Goal: Obtain resource: Obtain resource

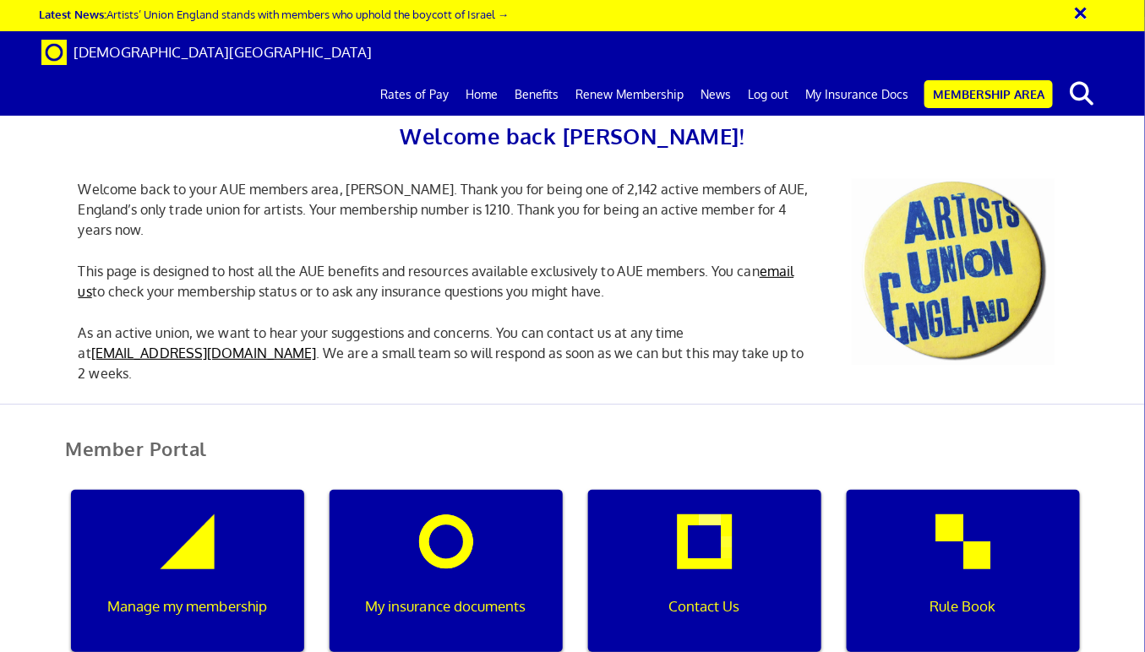
scroll to position [0, 5]
click at [482, 556] on div "My insurance documents" at bounding box center [445, 571] width 233 height 162
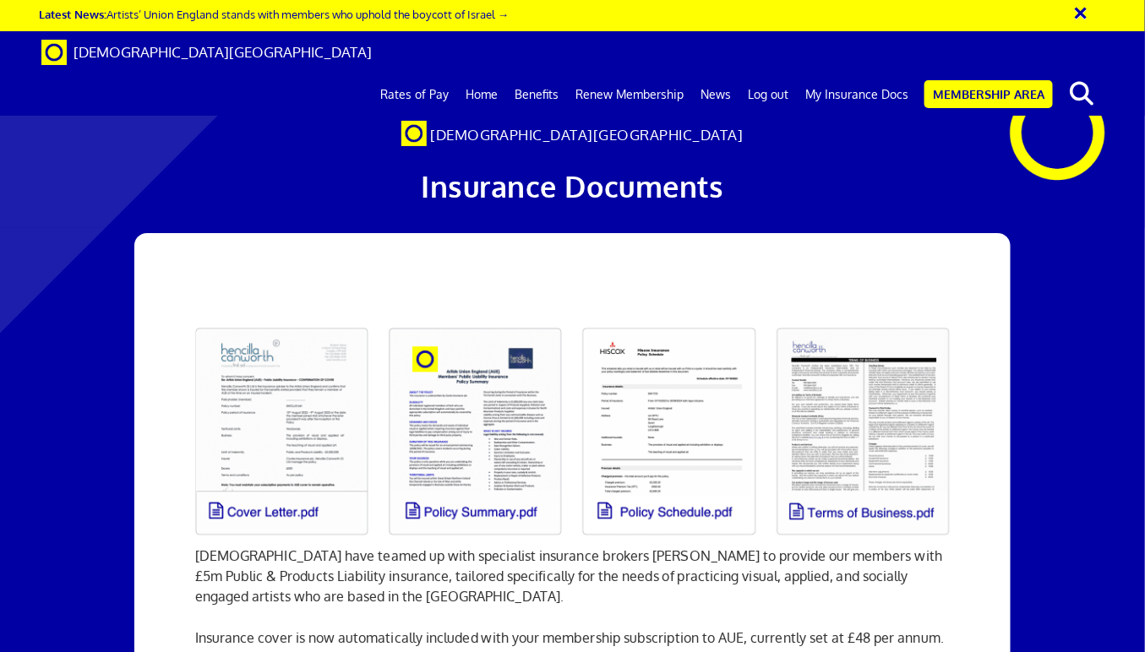
scroll to position [139, 0]
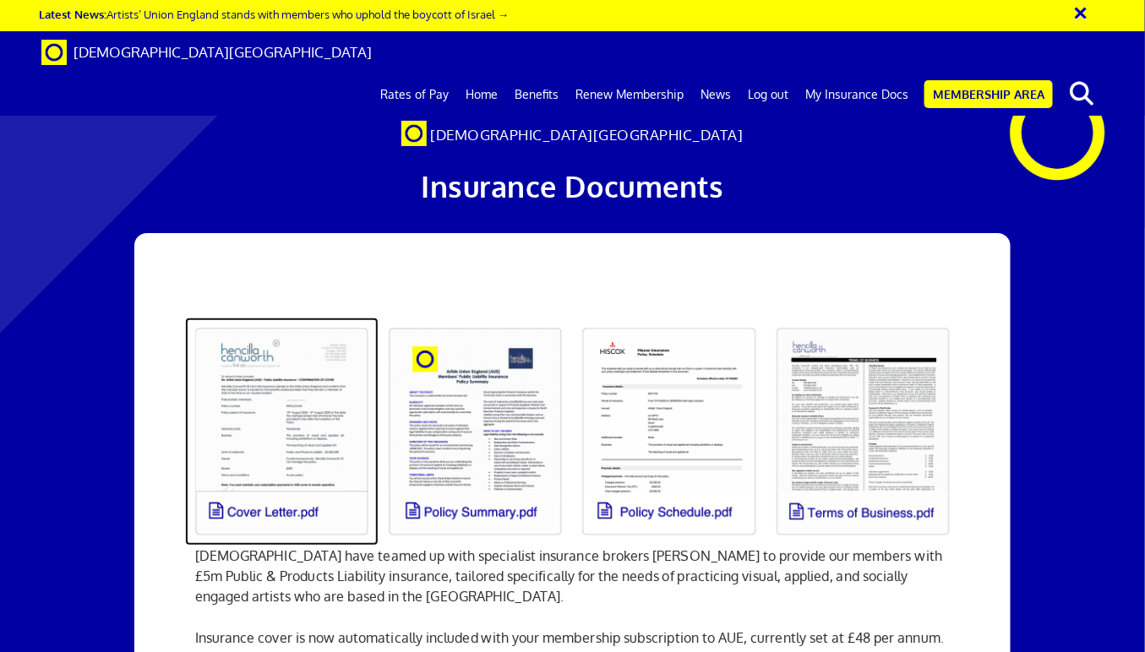
click at [296, 318] on link at bounding box center [281, 432] width 193 height 228
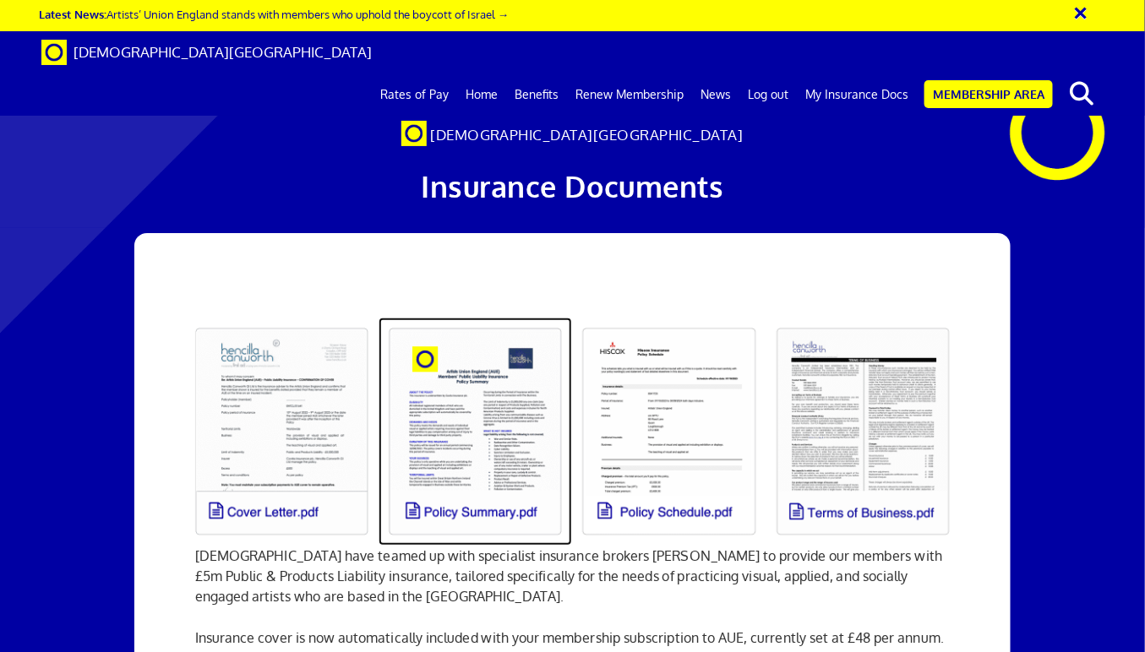
click at [479, 318] on link at bounding box center [474, 432] width 193 height 228
click at [462, 371] on link at bounding box center [474, 432] width 193 height 228
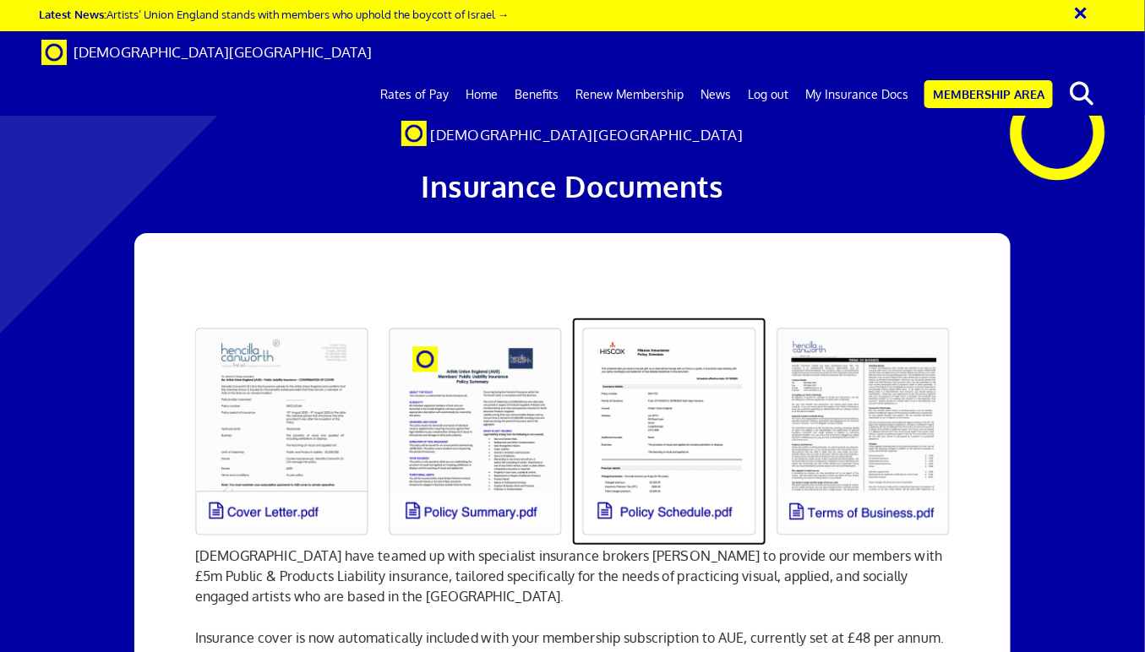
click at [664, 318] on link at bounding box center [668, 432] width 193 height 228
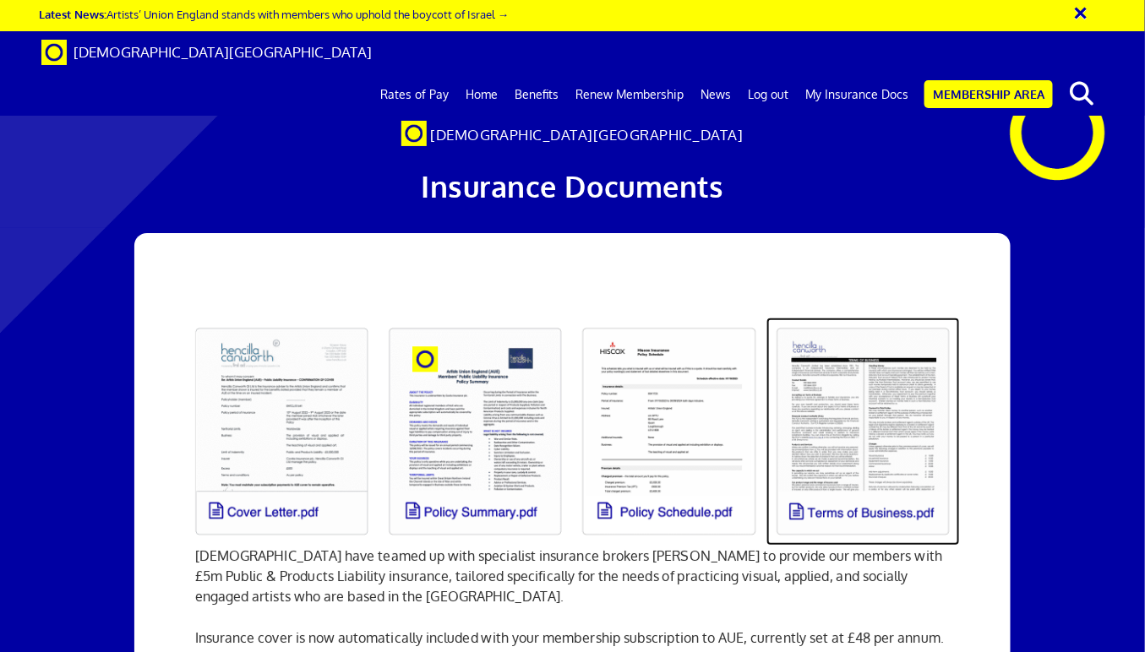
click at [846, 322] on link at bounding box center [862, 432] width 193 height 228
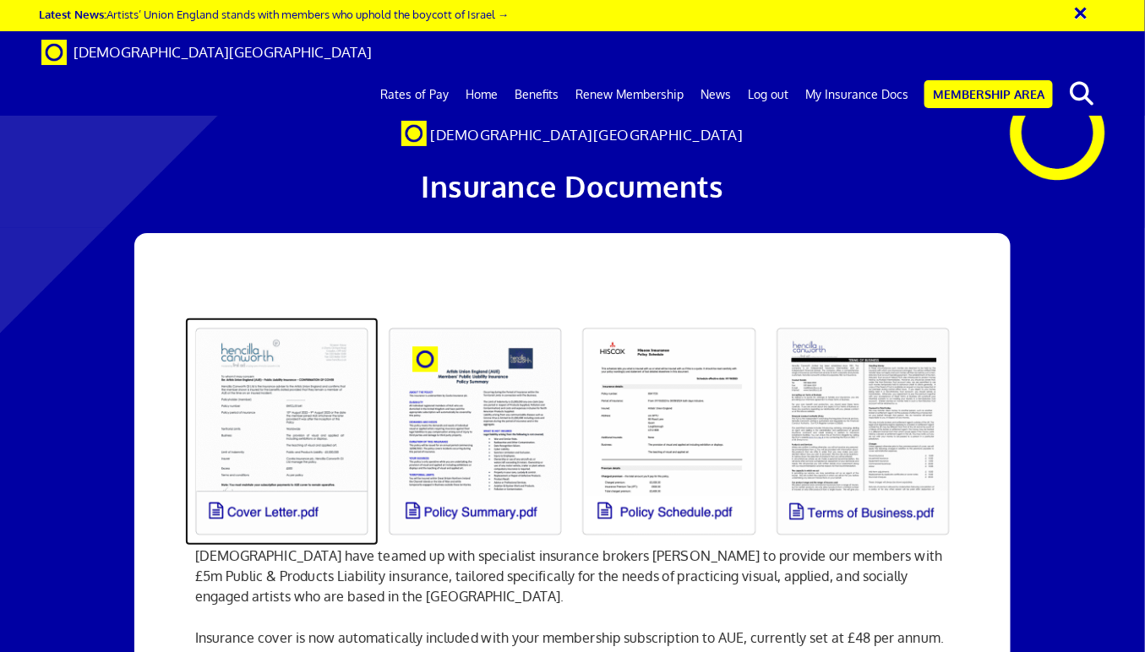
click at [244, 325] on link at bounding box center [281, 432] width 193 height 228
